Goal: Find specific page/section: Find specific page/section

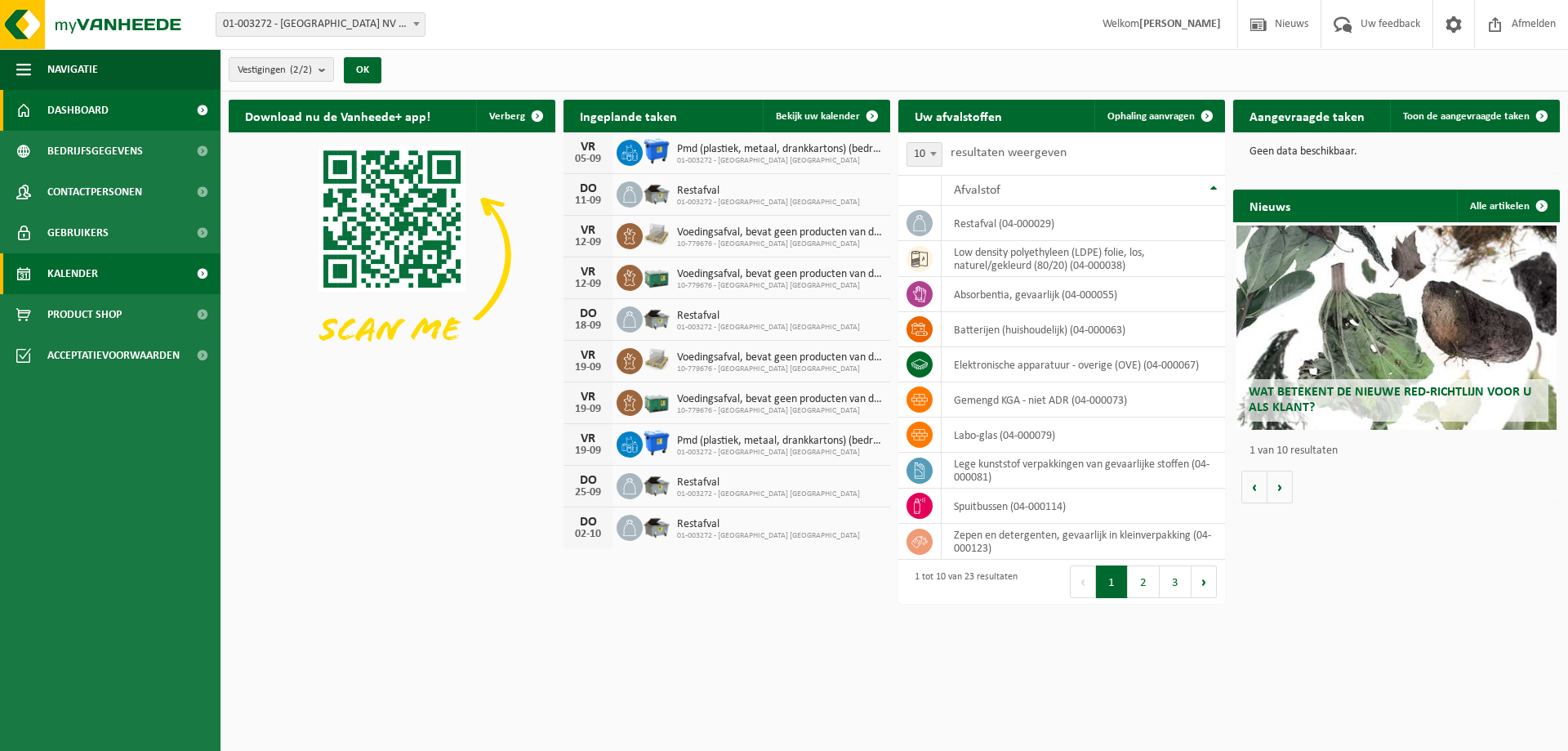
click at [90, 277] on span "Kalender" at bounding box center [73, 273] width 51 height 41
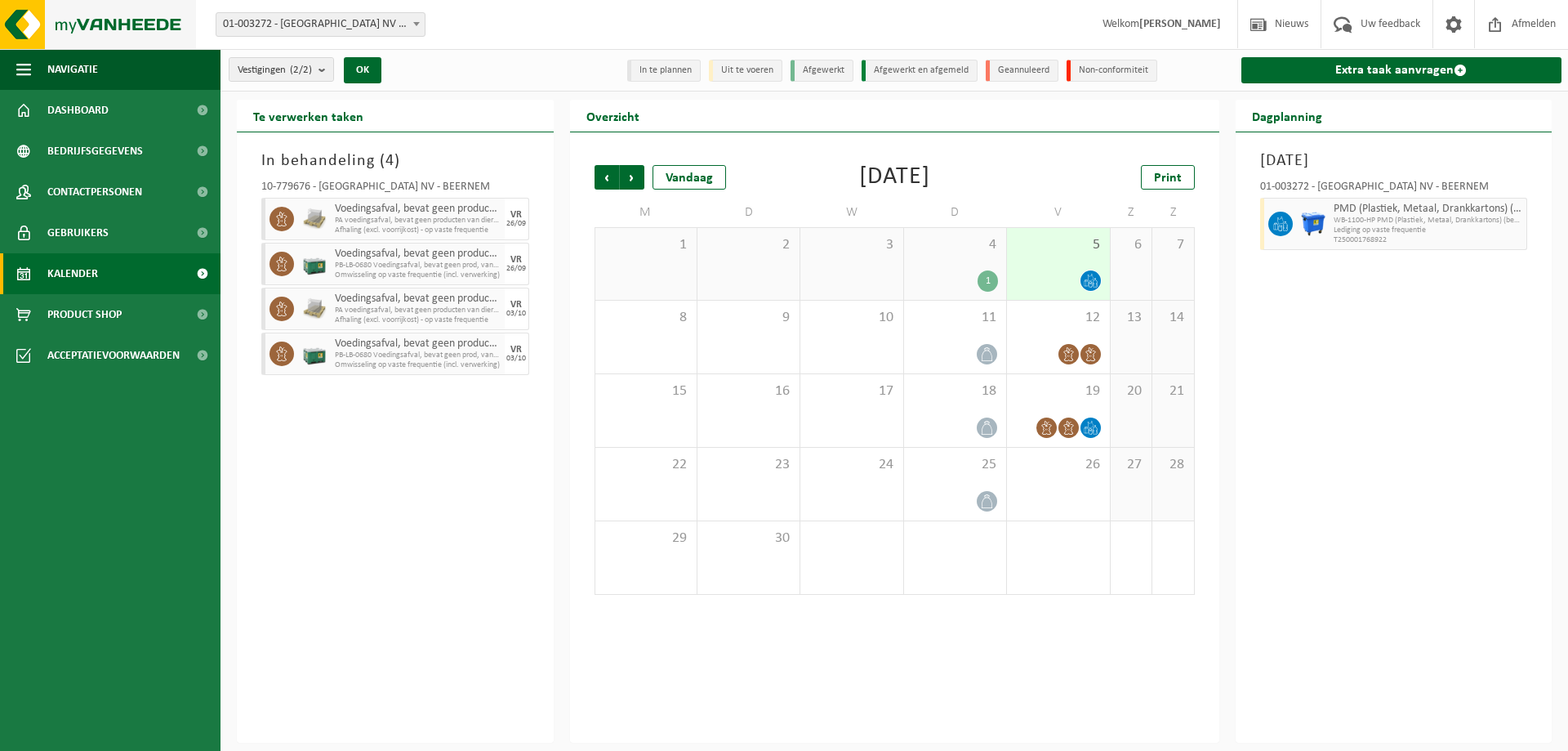
click at [133, 33] on img at bounding box center [97, 24] width 196 height 49
